Goal: Transaction & Acquisition: Subscribe to service/newsletter

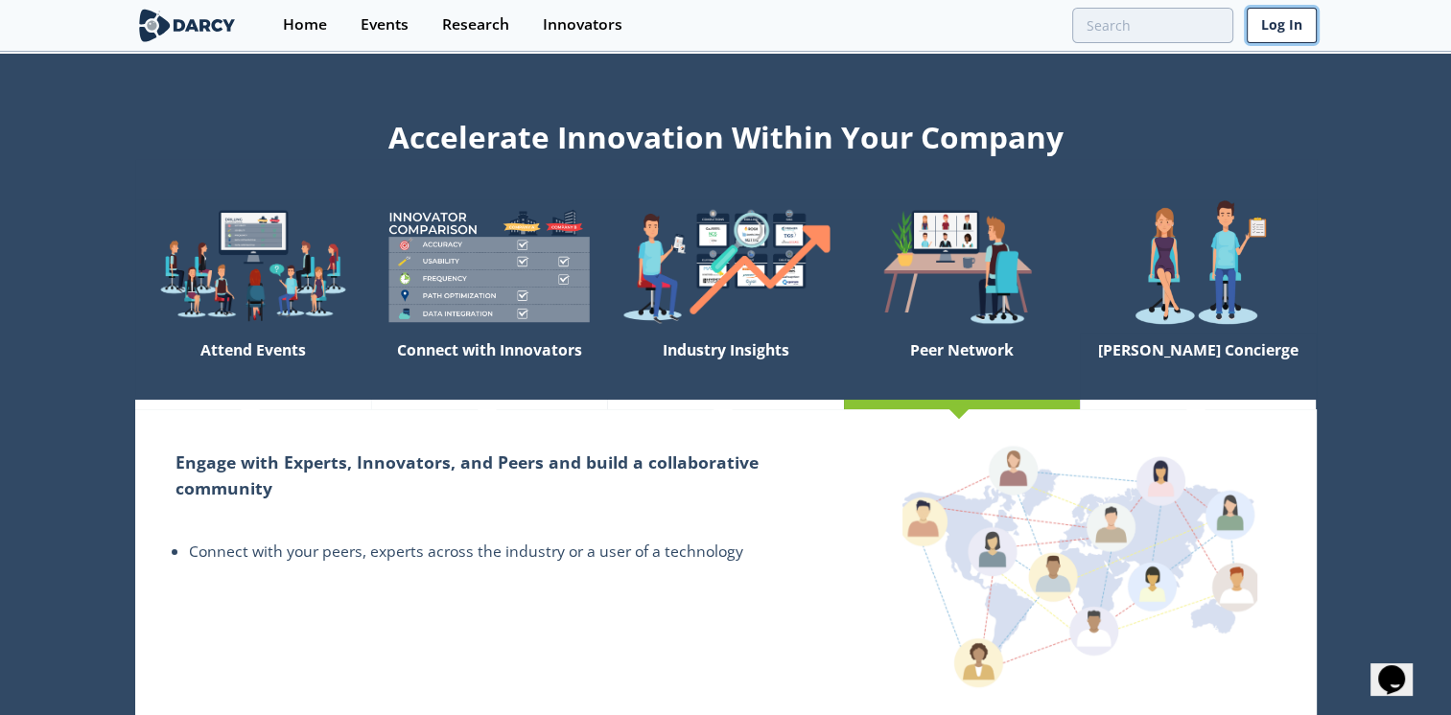
click at [1291, 17] on link "Log In" at bounding box center [1281, 25] width 70 height 35
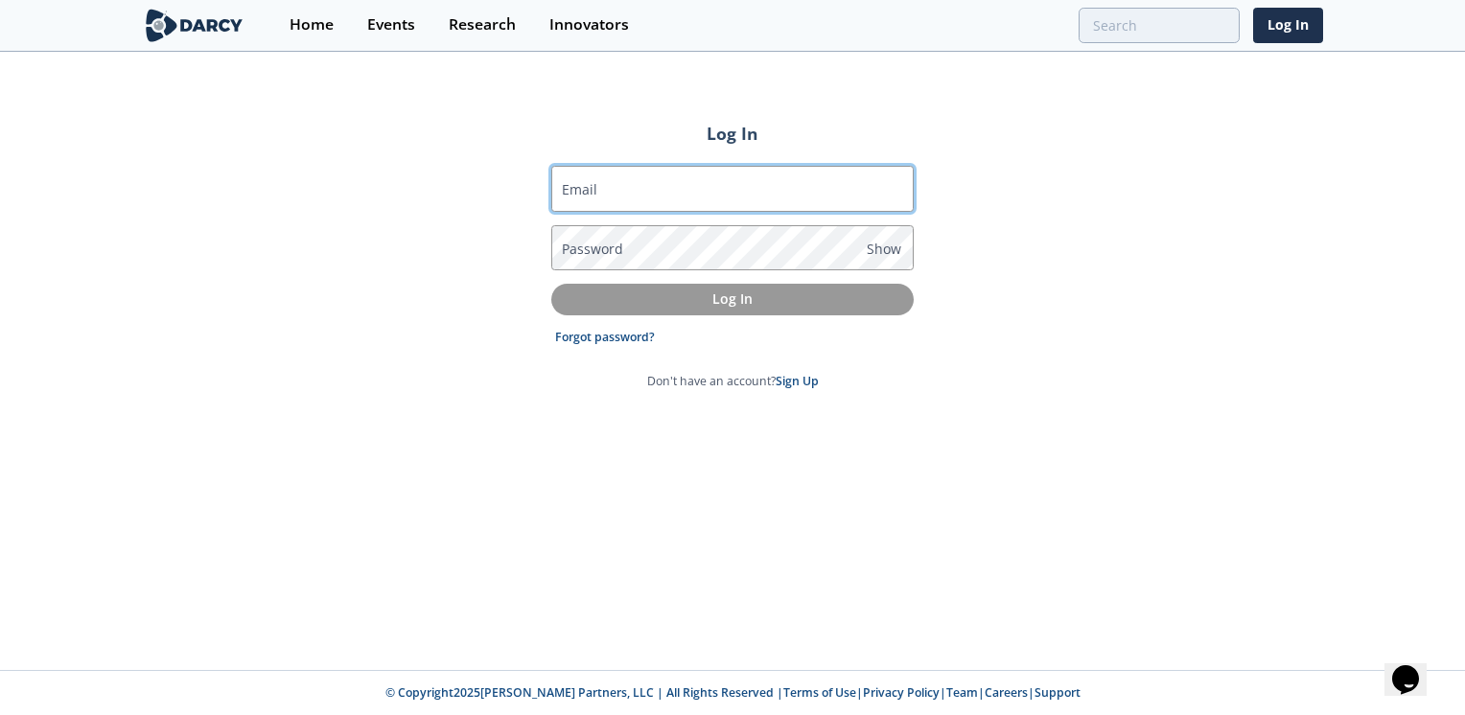
click at [674, 186] on input "Email" at bounding box center [732, 189] width 362 height 46
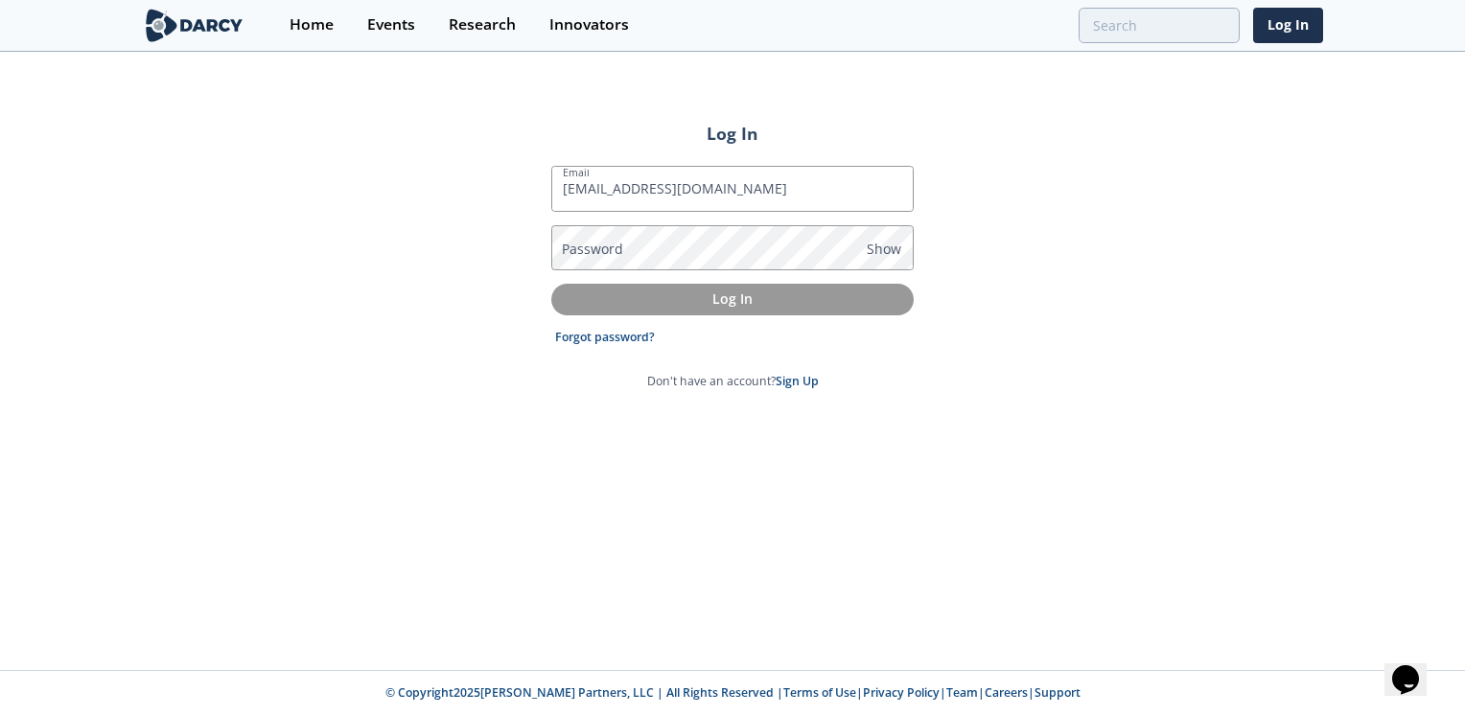
type input "m.asim@bapcoenergies.com"
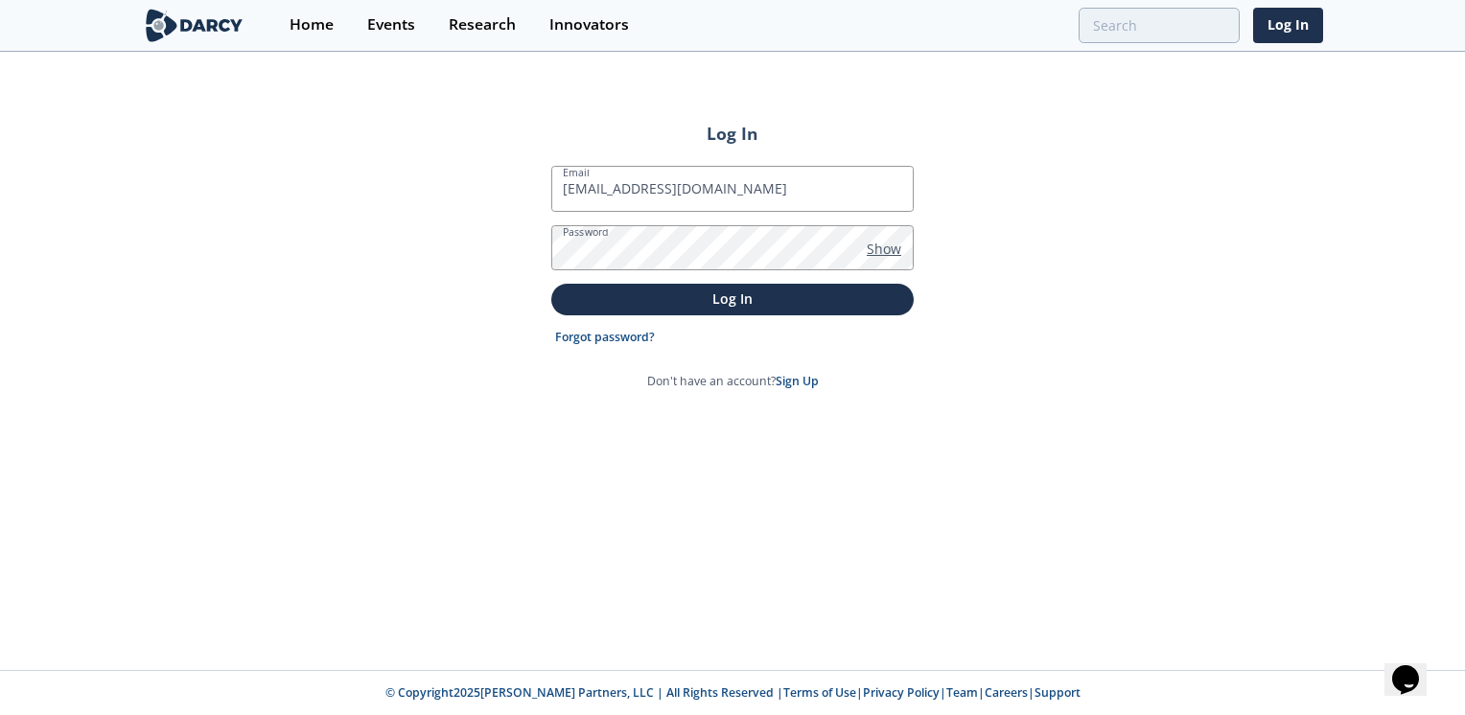
click at [892, 251] on span "Show" at bounding box center [884, 249] width 35 height 20
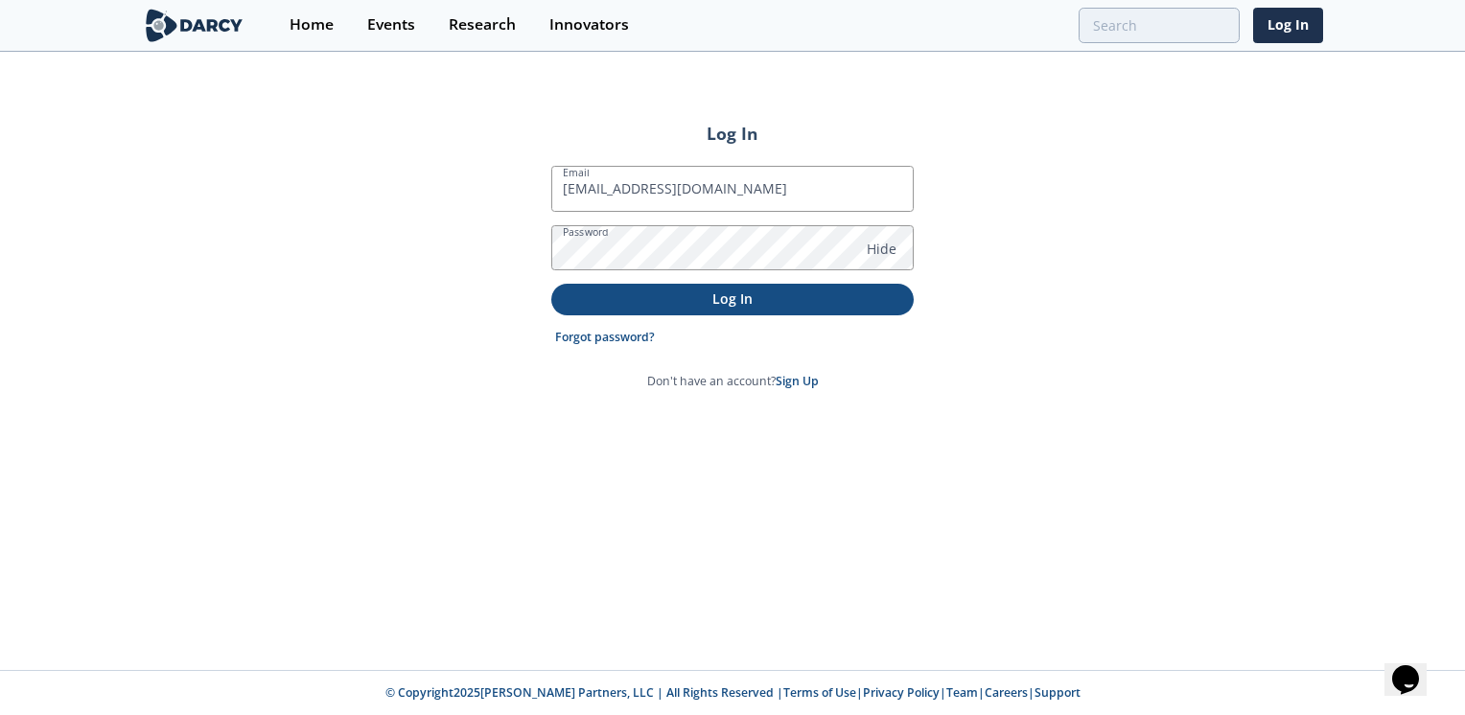
click at [703, 293] on p "Log In" at bounding box center [733, 299] width 336 height 20
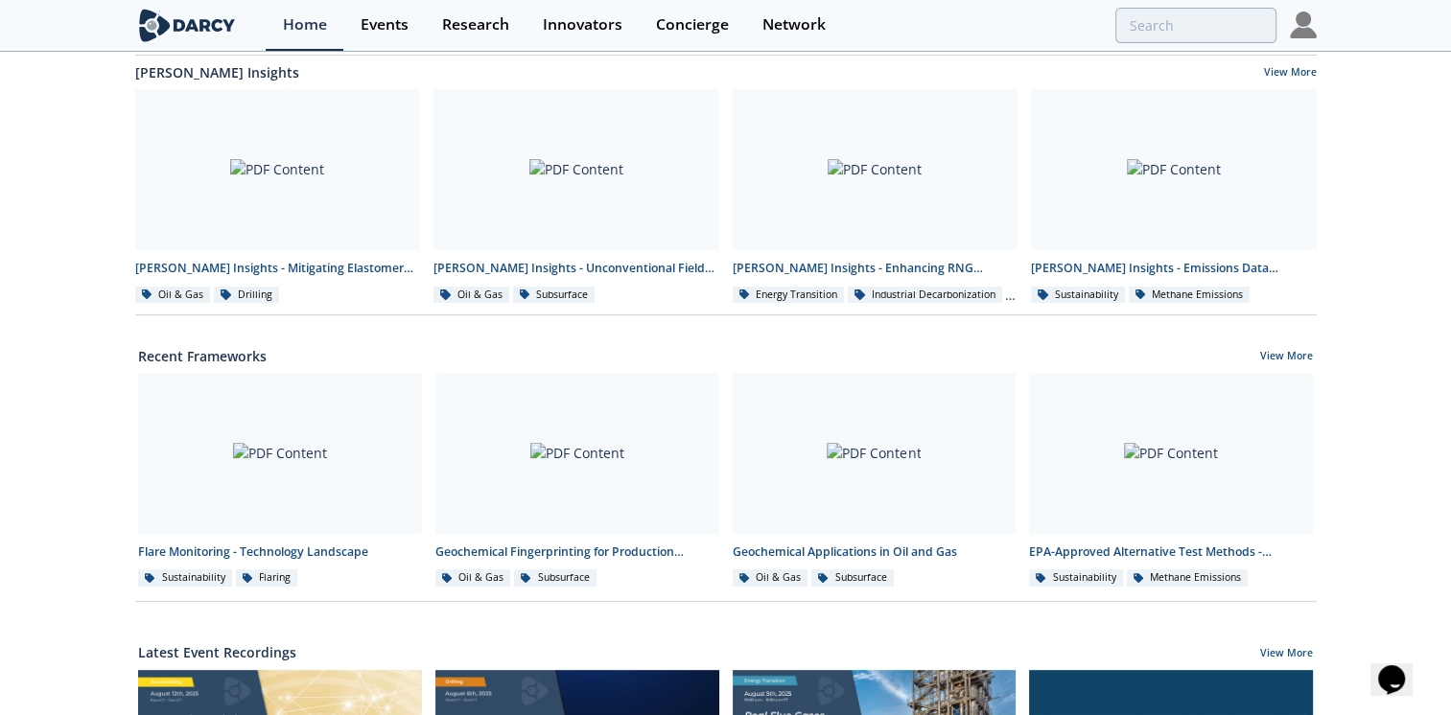
scroll to position [671, 0]
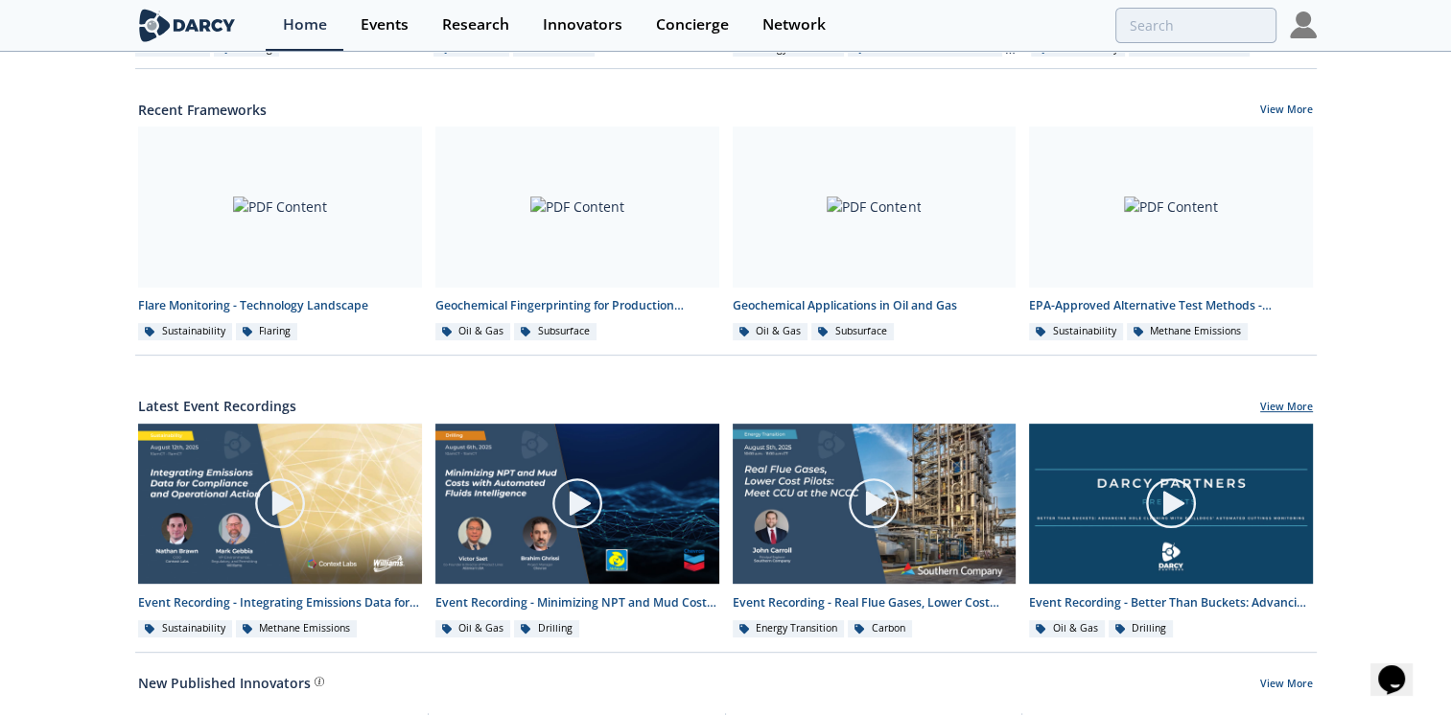
click at [1266, 400] on link "View More" at bounding box center [1286, 408] width 53 height 17
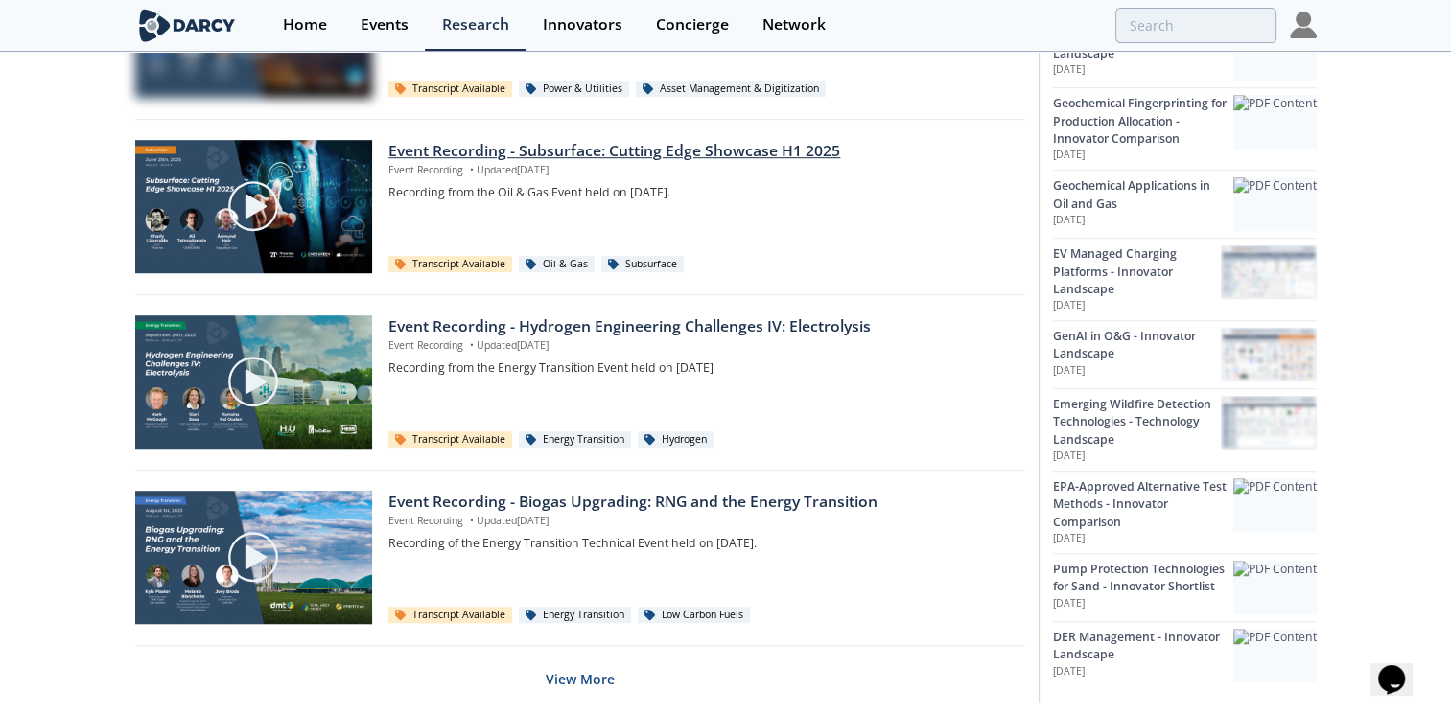
scroll to position [1246, 0]
